Goal: Task Accomplishment & Management: Use online tool/utility

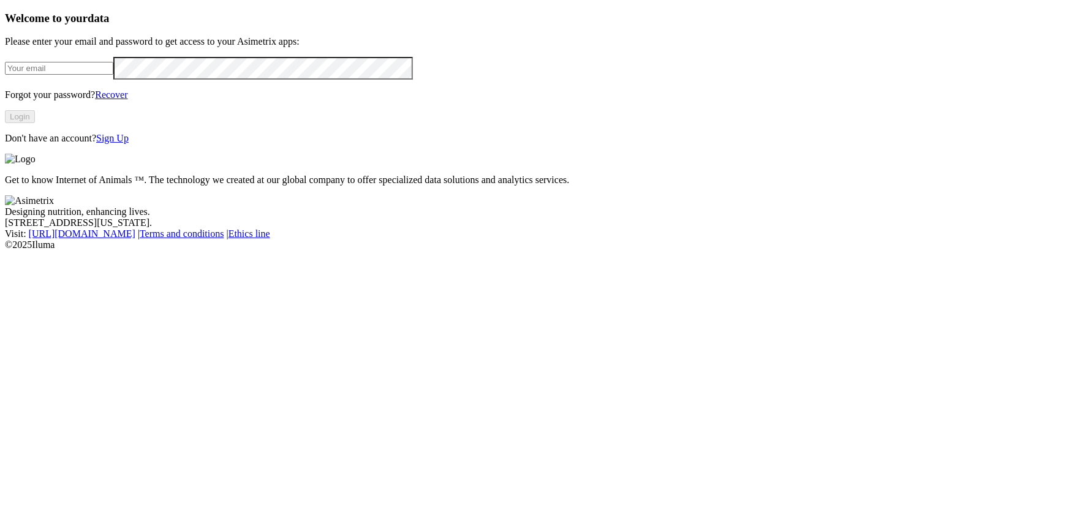
type input "[PERSON_NAME][EMAIL_ADDRESS][DOMAIN_NAME]"
click at [35, 123] on button "Login" at bounding box center [20, 116] width 30 height 13
